Goal: Task Accomplishment & Management: Manage account settings

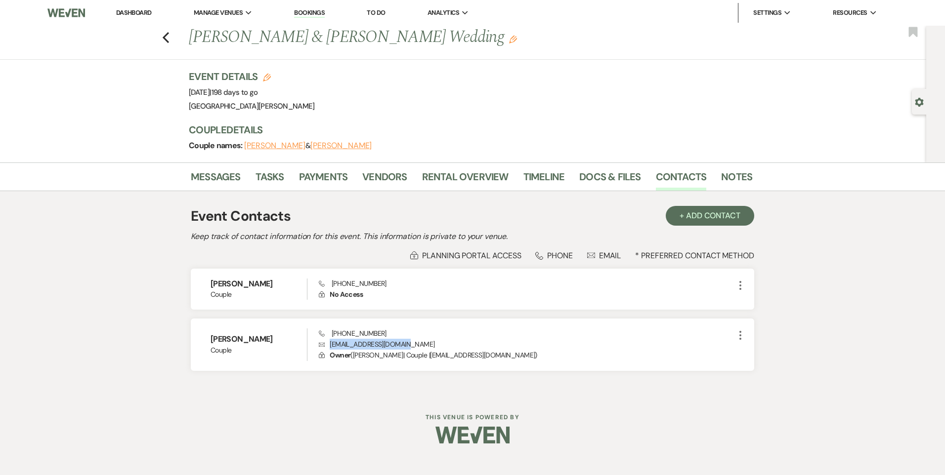
click at [136, 14] on link "Dashboard" at bounding box center [134, 12] width 36 height 8
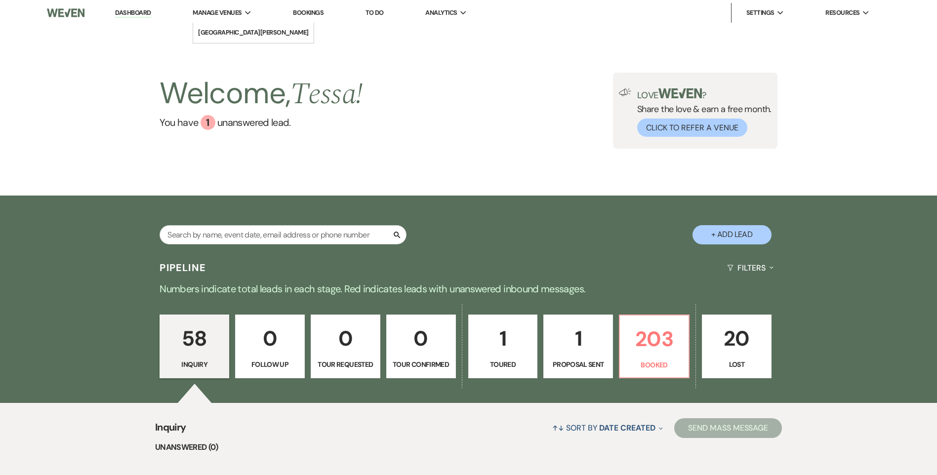
click at [230, 13] on span "Manage Venues" at bounding box center [217, 13] width 49 height 10
click at [233, 38] on li "[GEOGRAPHIC_DATA][PERSON_NAME]" at bounding box center [253, 33] width 111 height 10
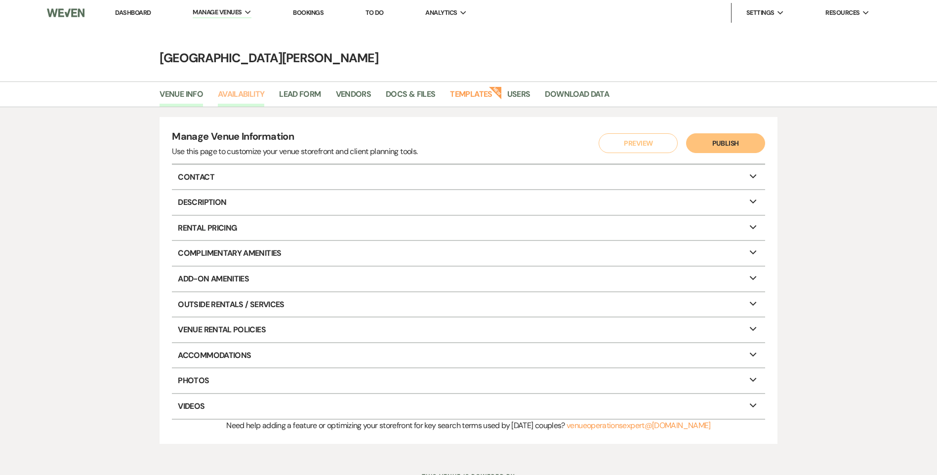
click at [240, 88] on link "Availability" at bounding box center [241, 97] width 46 height 19
select select "3"
select select "2026"
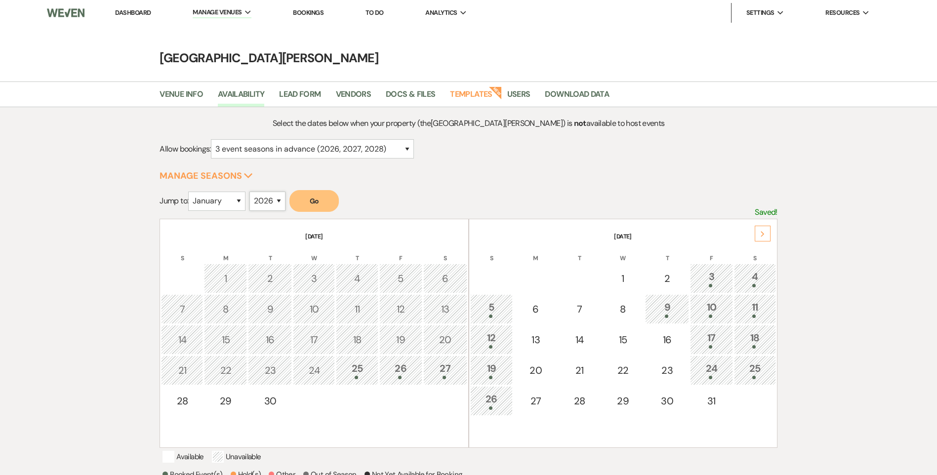
click at [260, 199] on select "2025 2026 2027 2028 2029" at bounding box center [268, 201] width 36 height 19
click at [225, 198] on select "January February March April May June July August September October November De…" at bounding box center [216, 201] width 57 height 19
select select "9"
click at [191, 192] on select "January February March April May June July August September October November De…" at bounding box center [216, 201] width 57 height 19
click at [318, 194] on button "Go" at bounding box center [314, 201] width 49 height 22
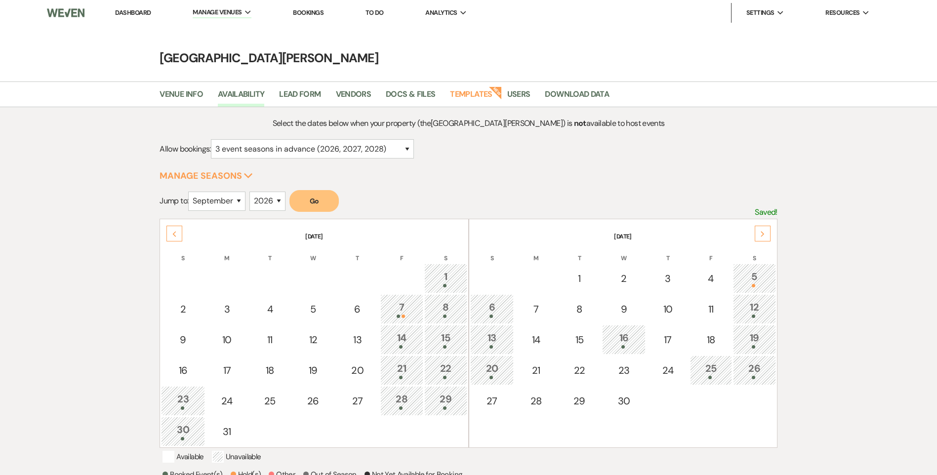
click at [765, 281] on div "5" at bounding box center [755, 278] width 32 height 18
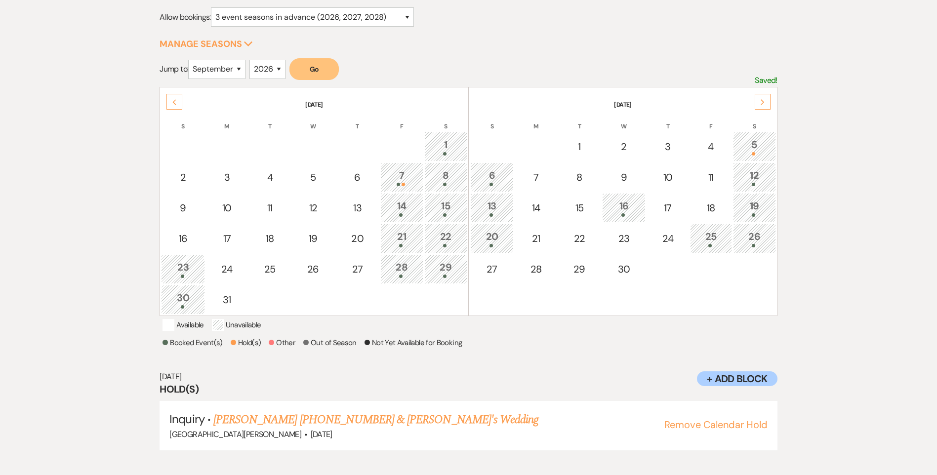
scroll to position [139, 0]
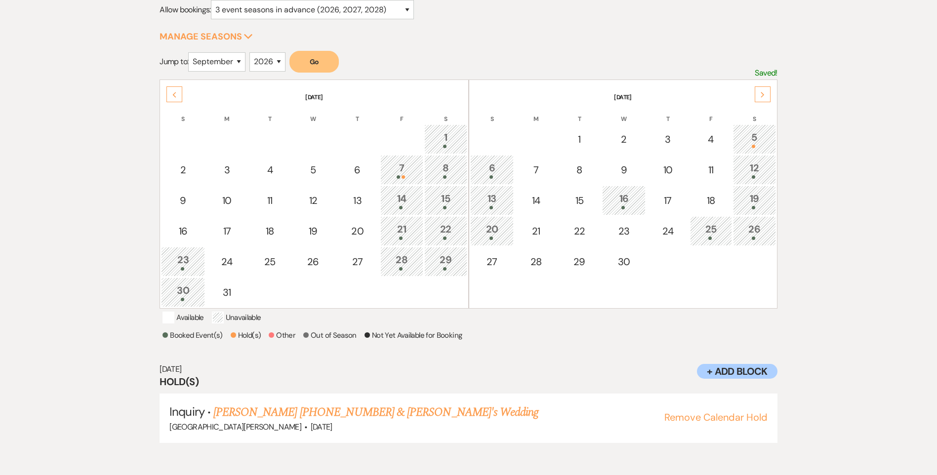
click at [762, 94] on icon "Next" at bounding box center [763, 95] width 5 height 6
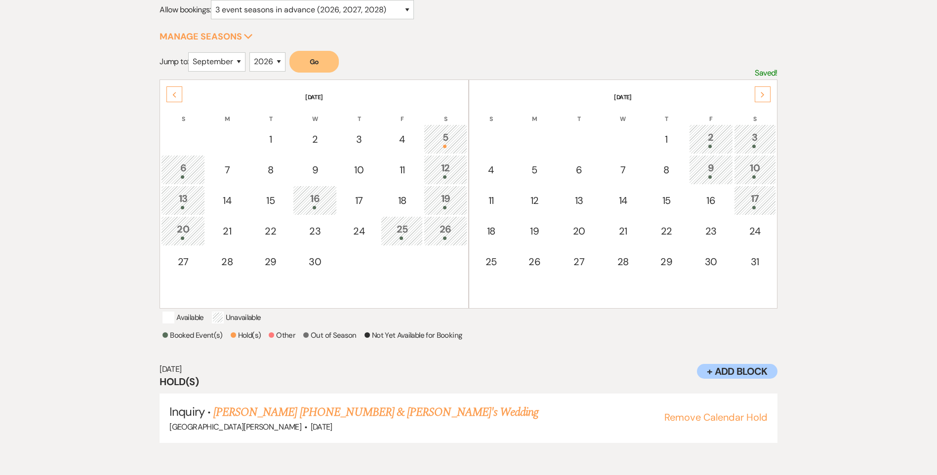
click at [763, 96] on icon "Next" at bounding box center [763, 95] width 5 height 6
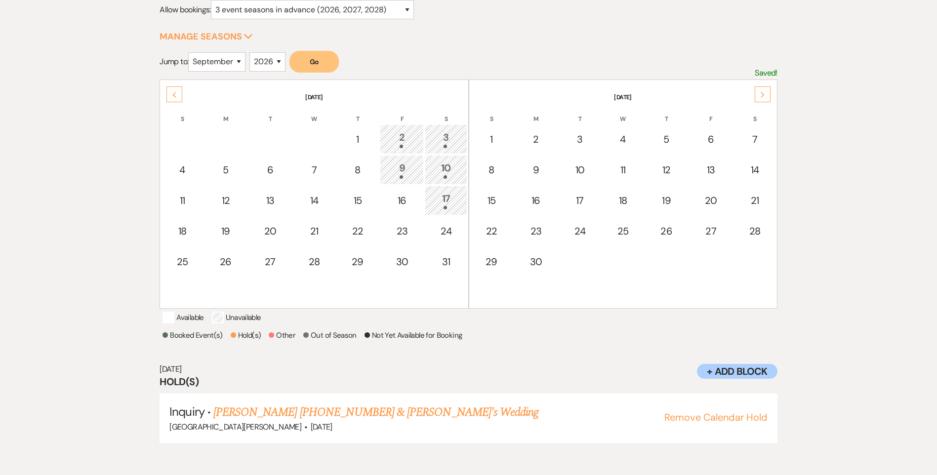
click at [771, 95] on th "[DATE]" at bounding box center [623, 91] width 306 height 21
click at [765, 95] on icon "Next" at bounding box center [763, 95] width 5 height 6
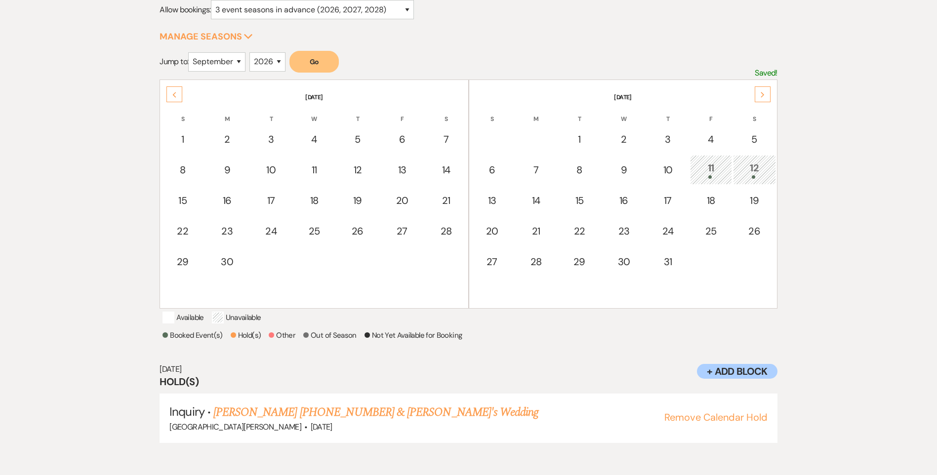
click at [182, 93] on div "Previous" at bounding box center [175, 94] width 16 height 16
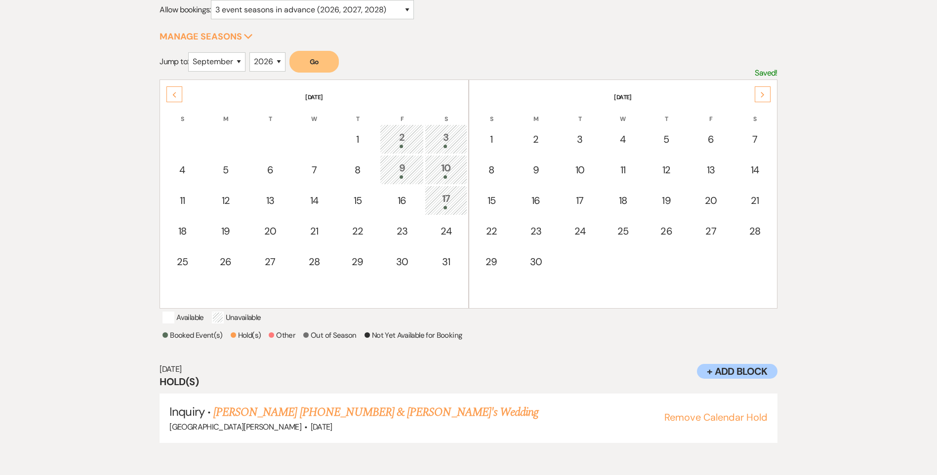
click at [182, 93] on div "Previous" at bounding box center [175, 94] width 16 height 16
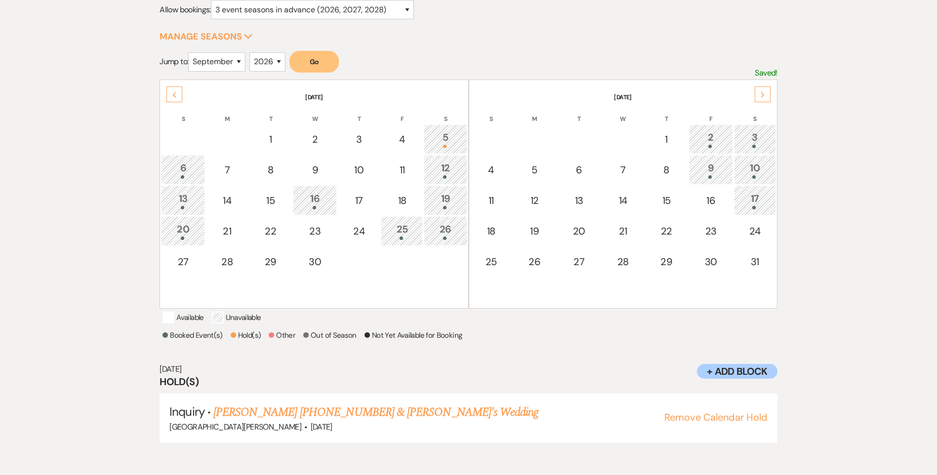
click at [182, 93] on div "Previous" at bounding box center [175, 94] width 16 height 16
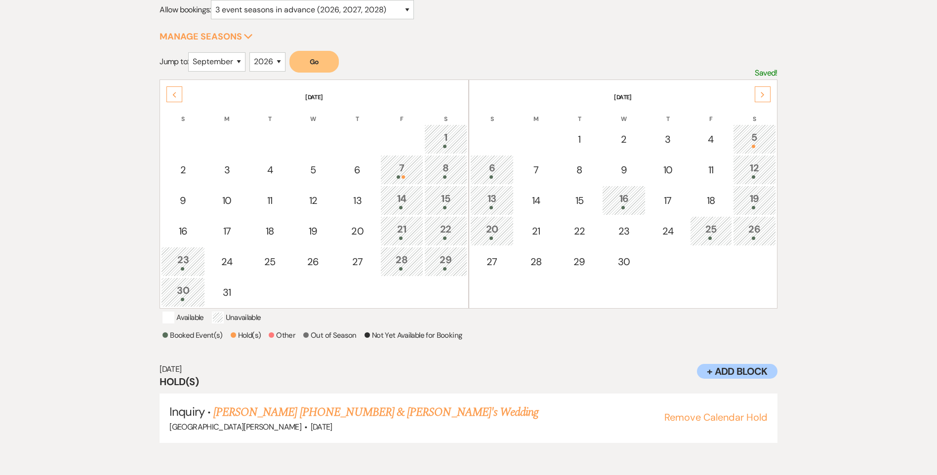
click at [759, 165] on div "12" at bounding box center [755, 170] width 32 height 18
click at [753, 208] on span at bounding box center [753, 207] width 3 height 3
click at [753, 228] on div "26" at bounding box center [755, 231] width 32 height 18
click at [710, 232] on div "25" at bounding box center [711, 231] width 31 height 18
click at [489, 172] on div "6" at bounding box center [492, 170] width 33 height 18
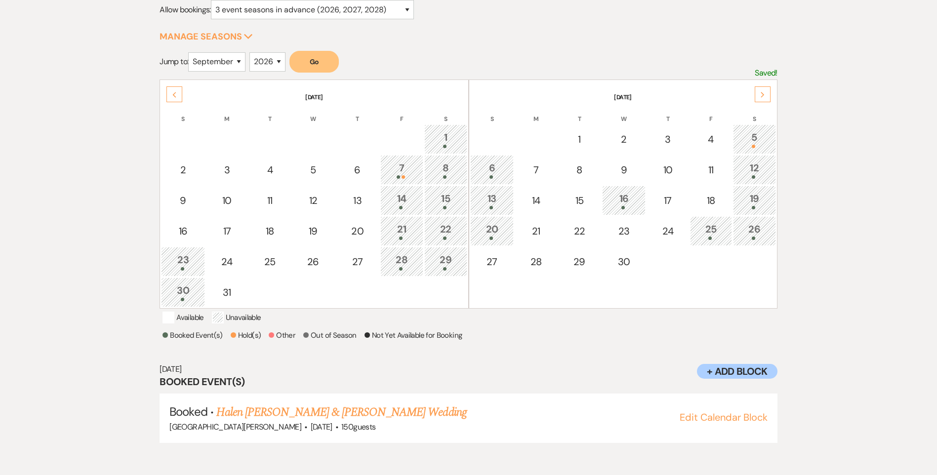
click at [489, 210] on div at bounding box center [492, 207] width 33 height 3
click at [492, 234] on div "20" at bounding box center [492, 231] width 33 height 18
click at [635, 195] on div "16" at bounding box center [624, 200] width 33 height 18
click at [755, 146] on span at bounding box center [753, 146] width 3 height 3
drag, startPoint x: 760, startPoint y: 98, endPoint x: 756, endPoint y: 94, distance: 5.6
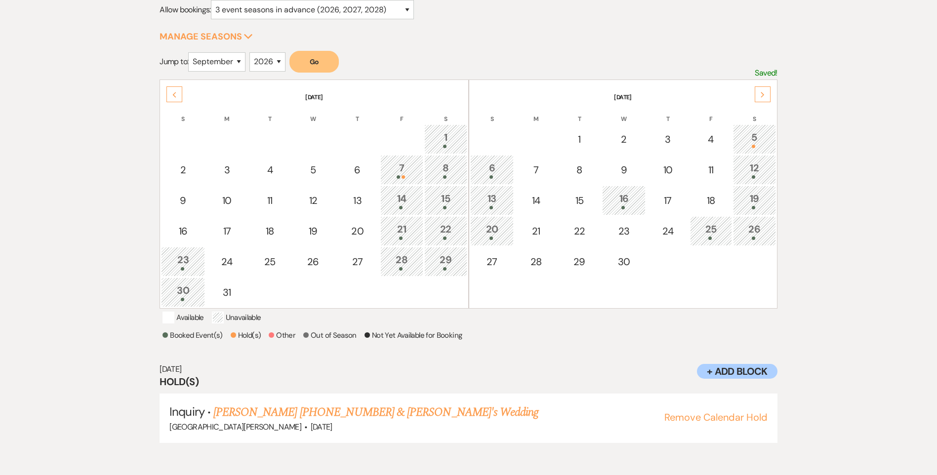
click at [761, 97] on div "Next" at bounding box center [763, 94] width 16 height 16
